Goal: Find specific page/section: Find specific page/section

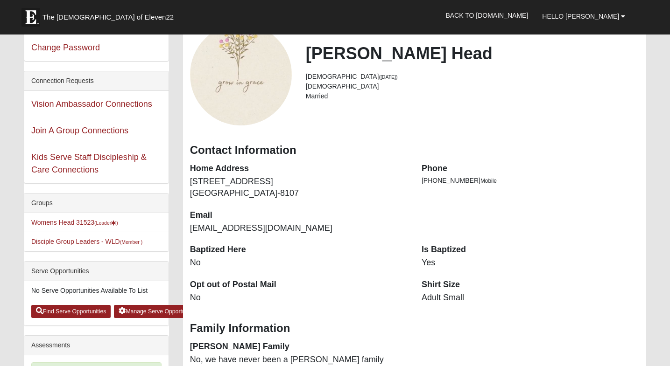
scroll to position [64, 0]
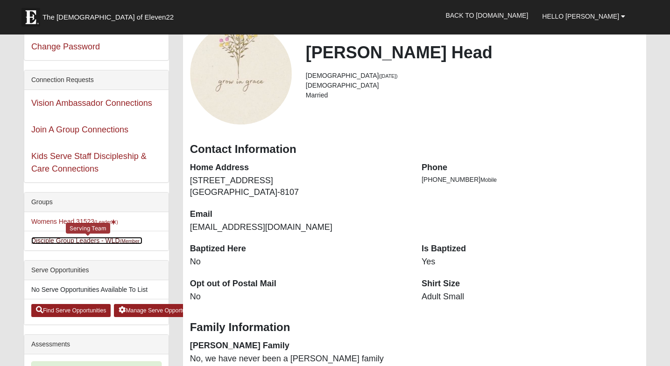
click at [102, 243] on link "Disciple Group Leaders - WLD (Member )" at bounding box center [86, 240] width 111 height 7
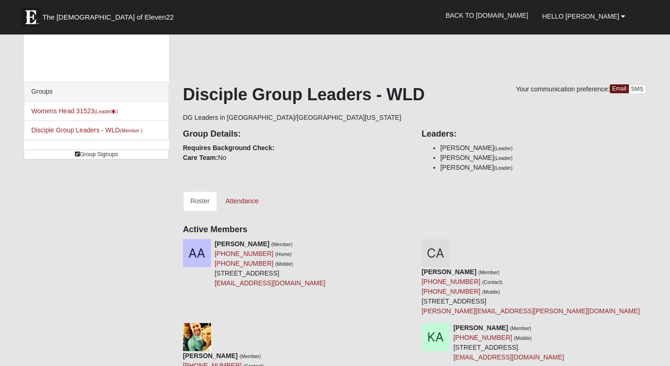
scroll to position [9, 0]
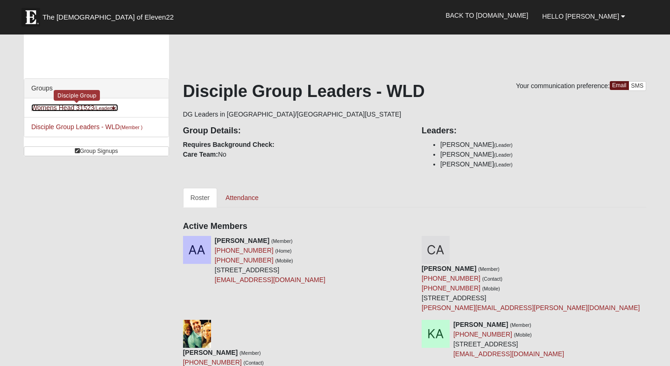
click at [108, 108] on small "(Leader )" at bounding box center [106, 108] width 24 height 6
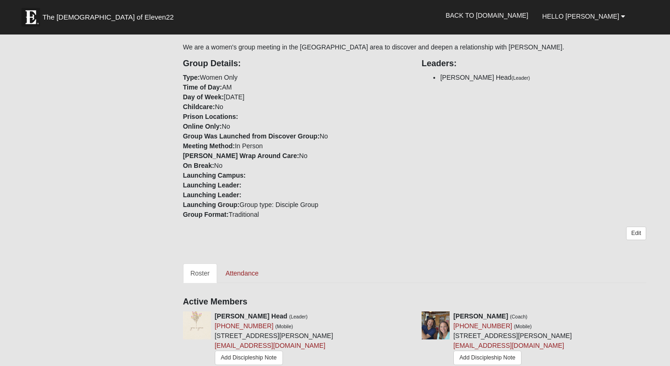
scroll to position [163, 0]
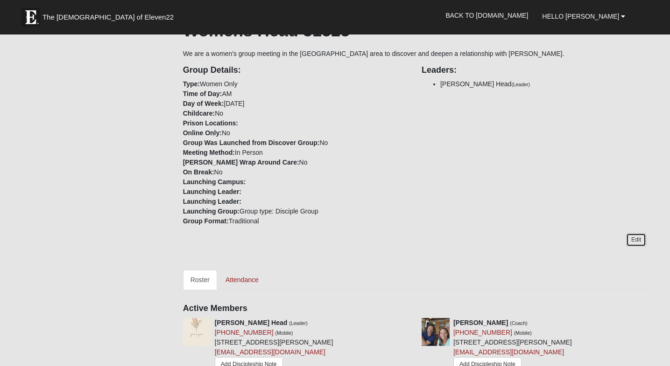
click at [636, 240] on link "Edit" at bounding box center [636, 240] width 20 height 14
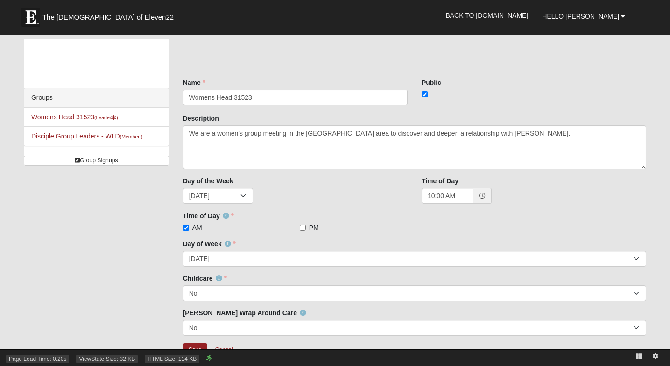
click at [225, 351] on div "Page Load Time: 0.20s ViewState Size: 32 KB HTML Size: 114 KB" at bounding box center [335, 357] width 670 height 17
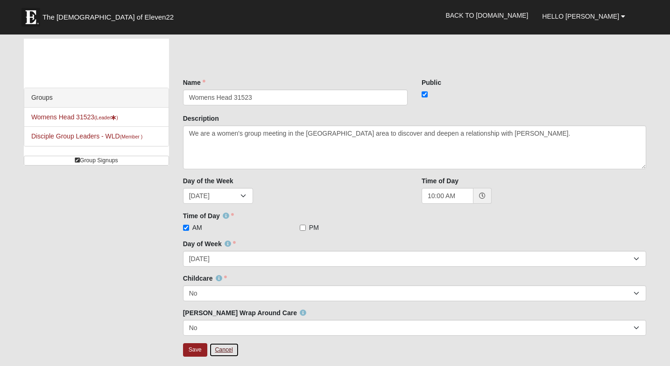
click at [226, 347] on link "Cancel" at bounding box center [224, 350] width 30 height 14
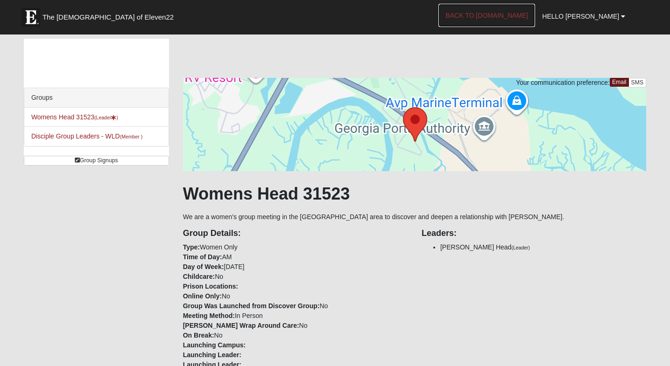
click at [527, 17] on link "Back to [DOMAIN_NAME]" at bounding box center [486, 15] width 97 height 23
